Goal: Navigation & Orientation: Find specific page/section

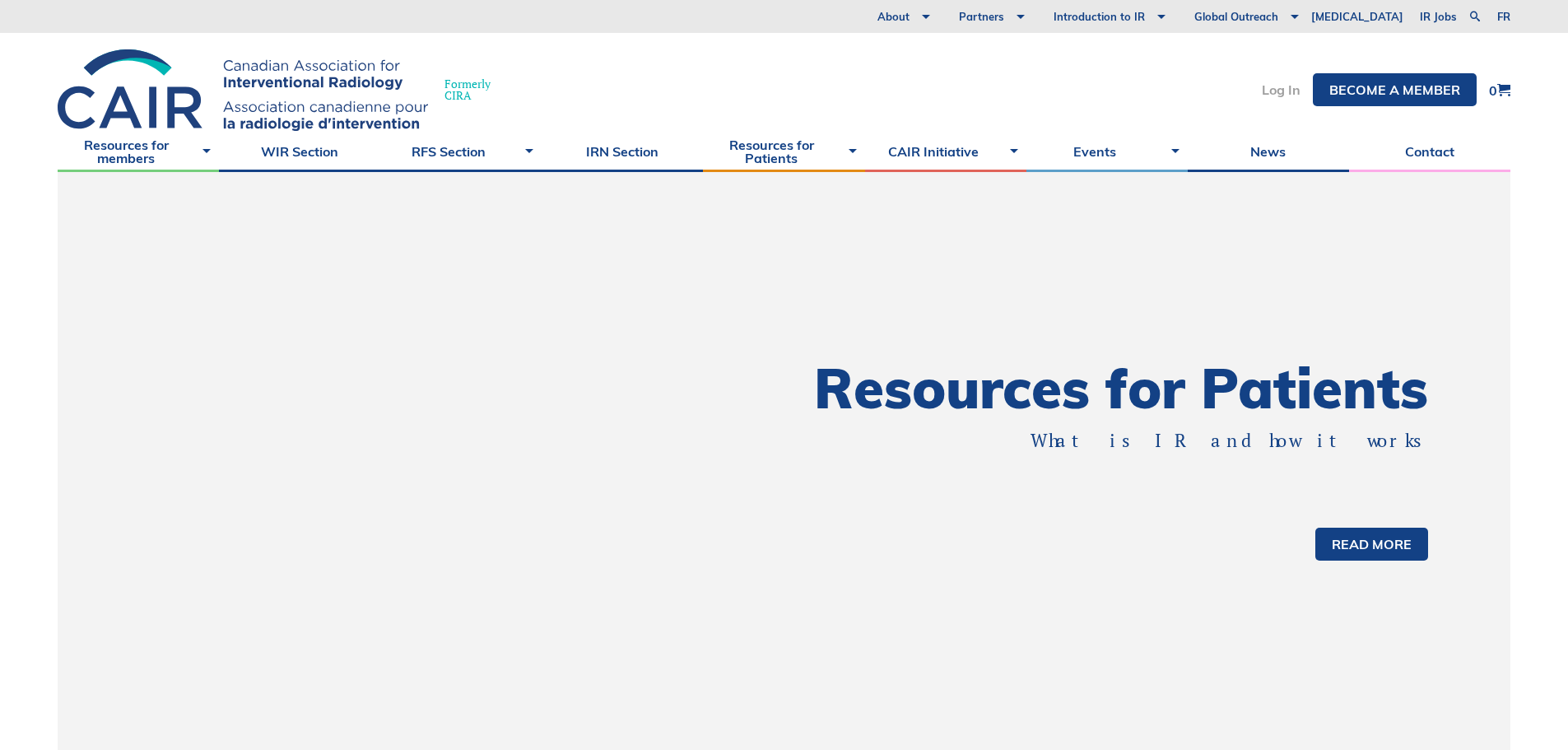
click at [1275, 86] on link "Log In" at bounding box center [1281, 89] width 39 height 13
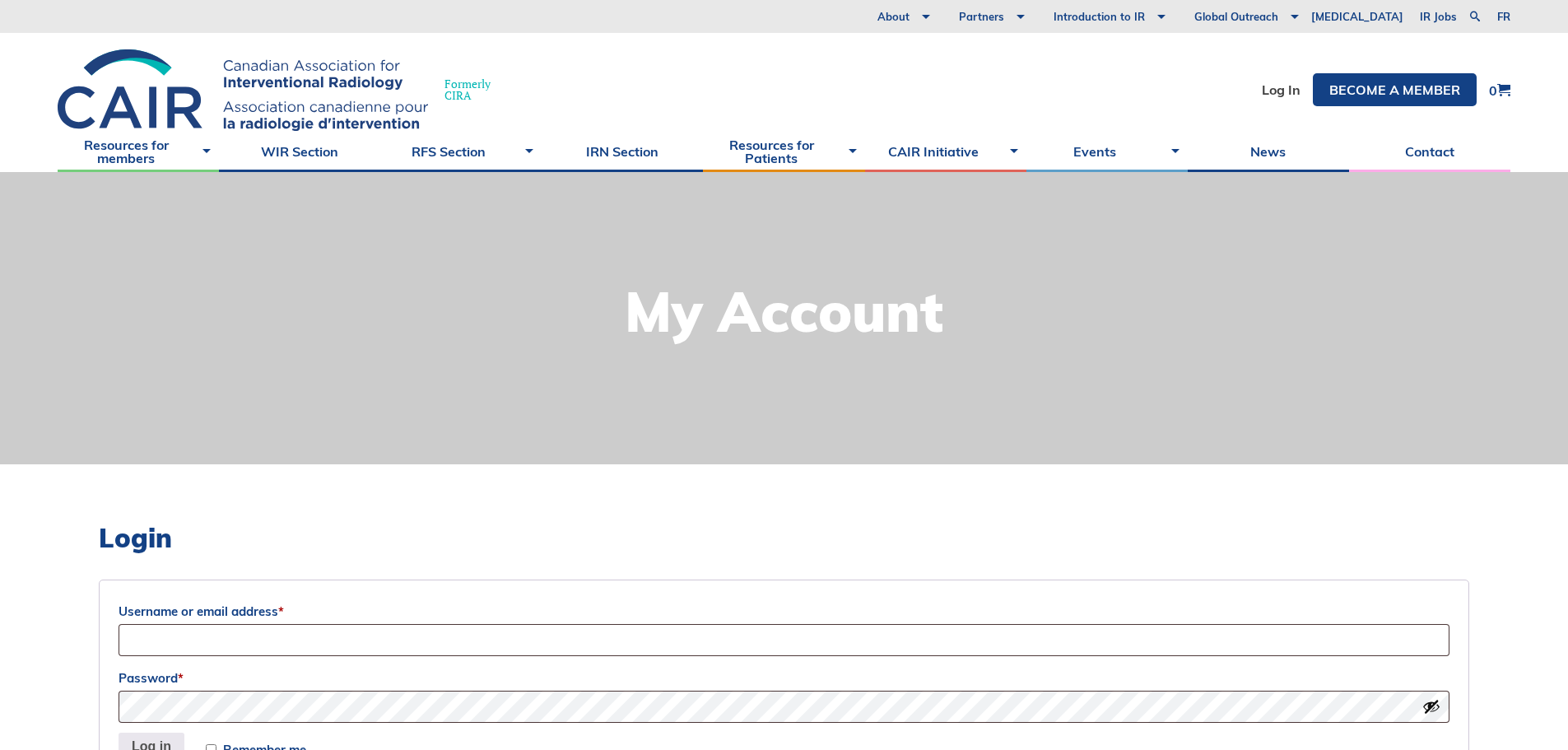
scroll to position [247, 0]
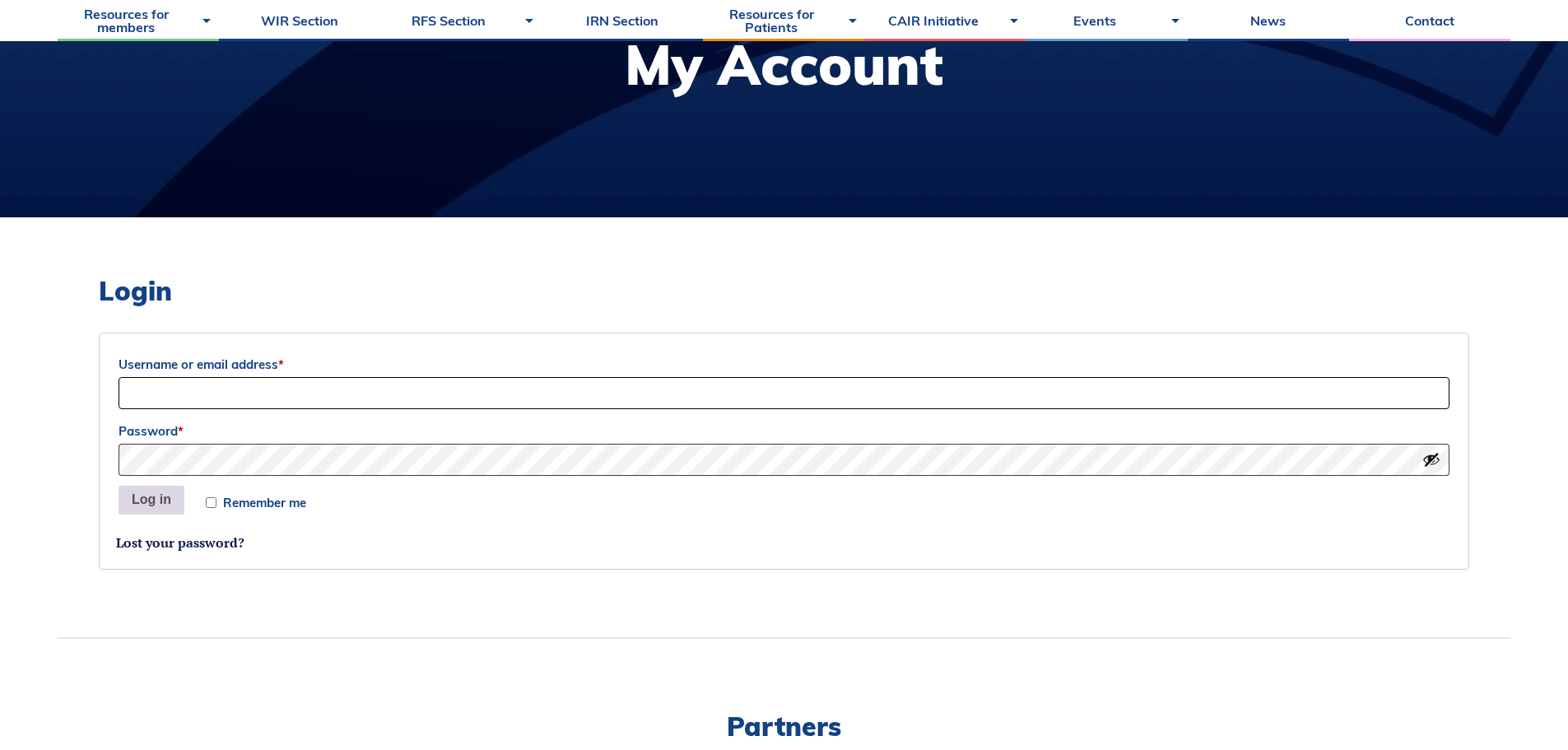
type input "Siri"
click at [169, 507] on button "Log in" at bounding box center [151, 500] width 65 height 29
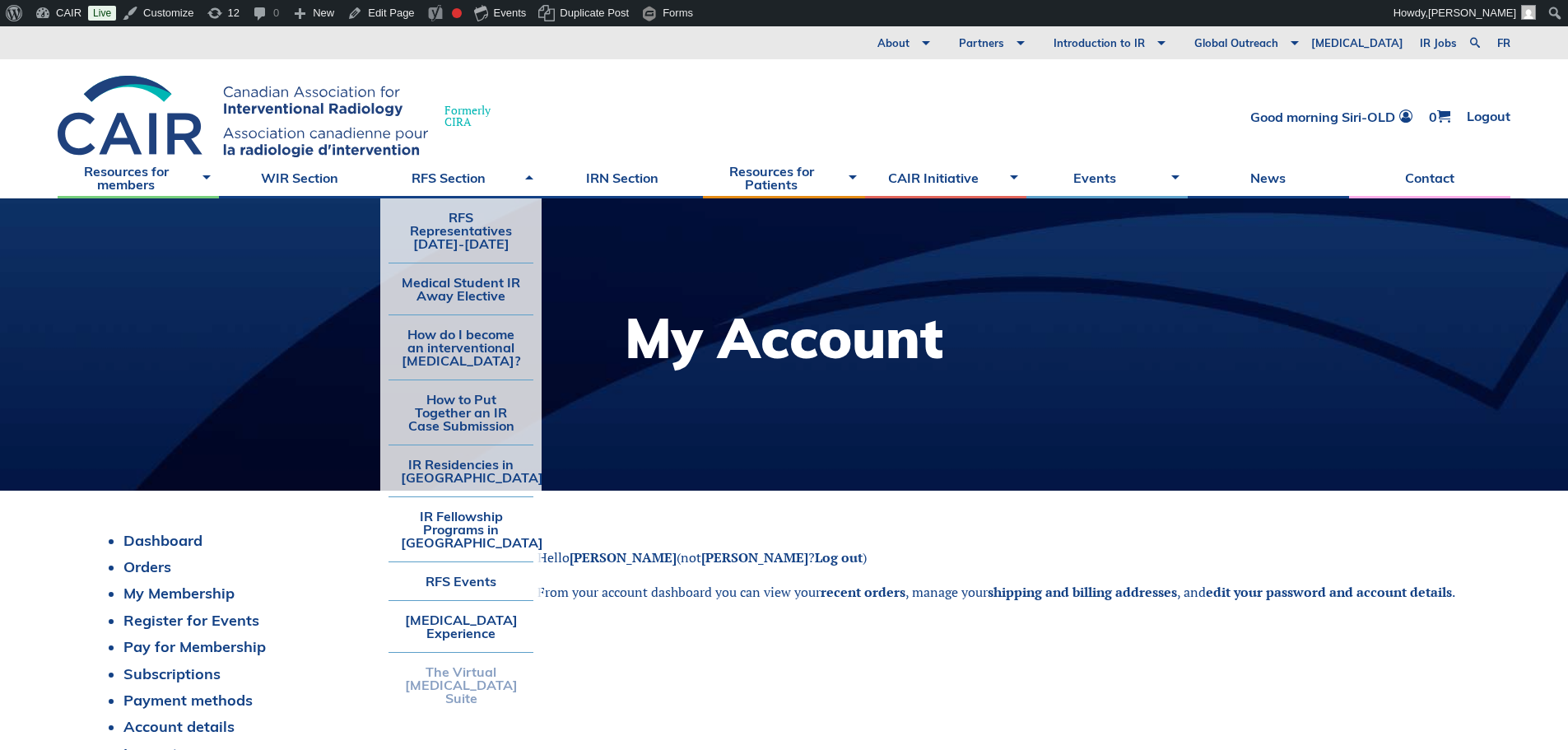
click at [476, 697] on link "The Virtual [MEDICAL_DATA] Suite" at bounding box center [461, 686] width 145 height 64
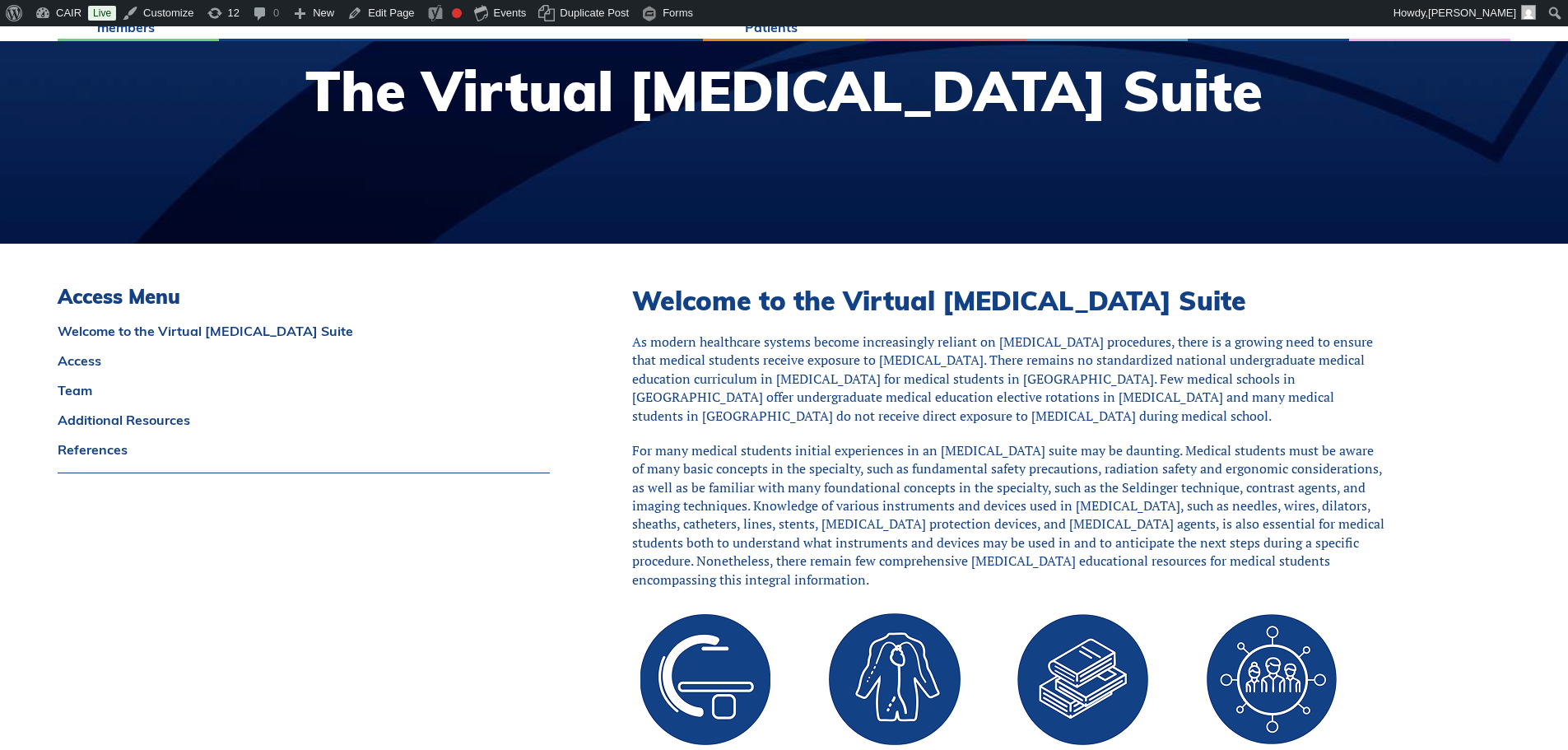
scroll to position [494, 0]
